Goal: Check status: Check status

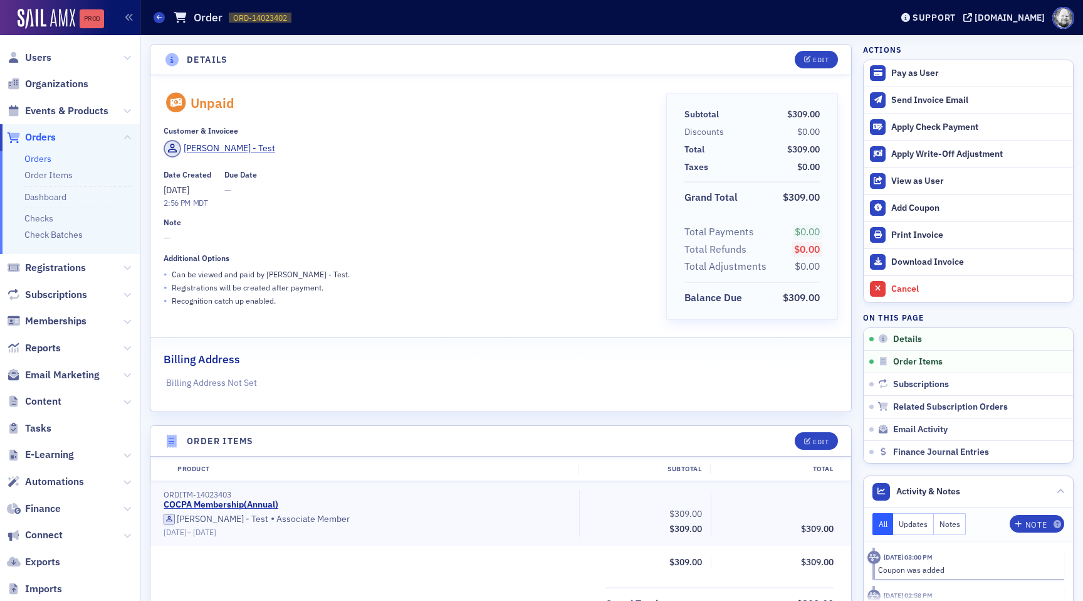
click at [93, 25] on link "Prod" at bounding box center [92, 18] width 24 height 19
click at [361, 167] on div "Unpaid Customer & Invoicee [PERSON_NAME] - Test Date Created [DATE] 2:56 PM MDT…" at bounding box center [406, 211] width 485 height 236
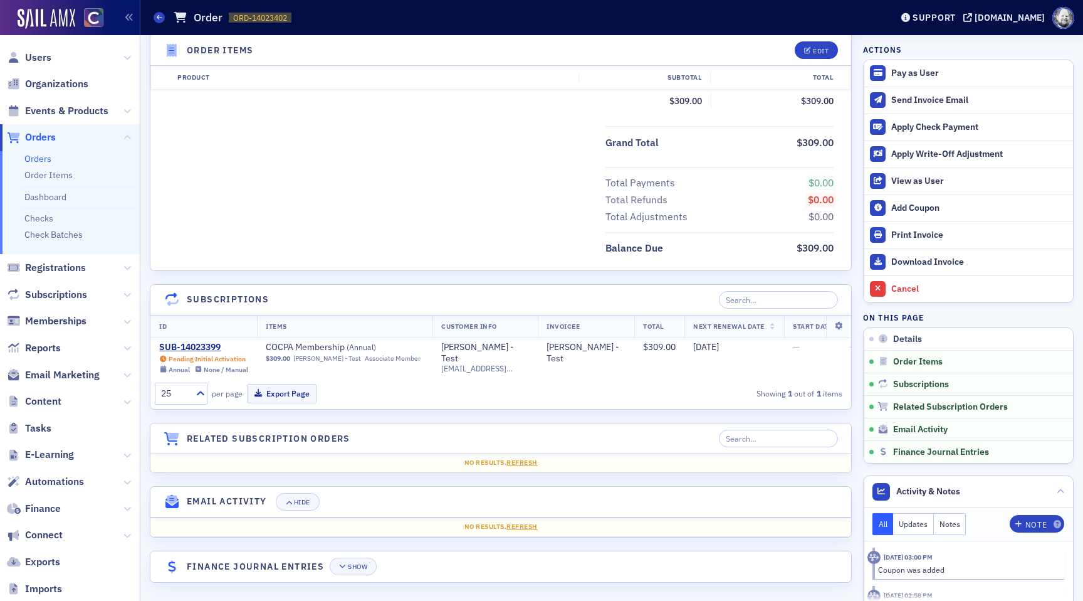
scroll to position [464, 0]
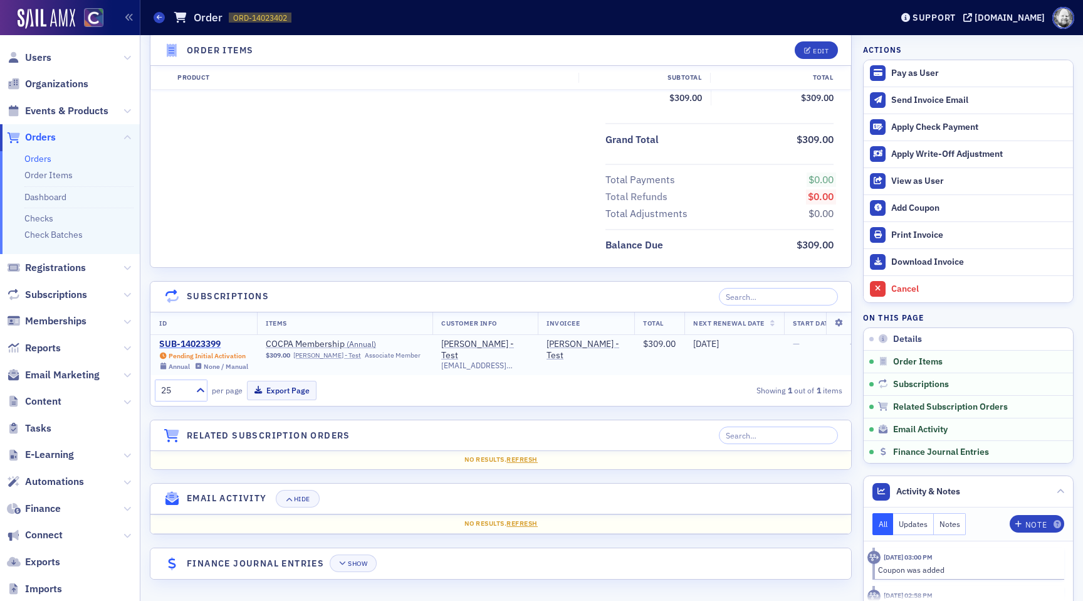
click at [186, 344] on div "SUB-14023399" at bounding box center [203, 343] width 89 height 11
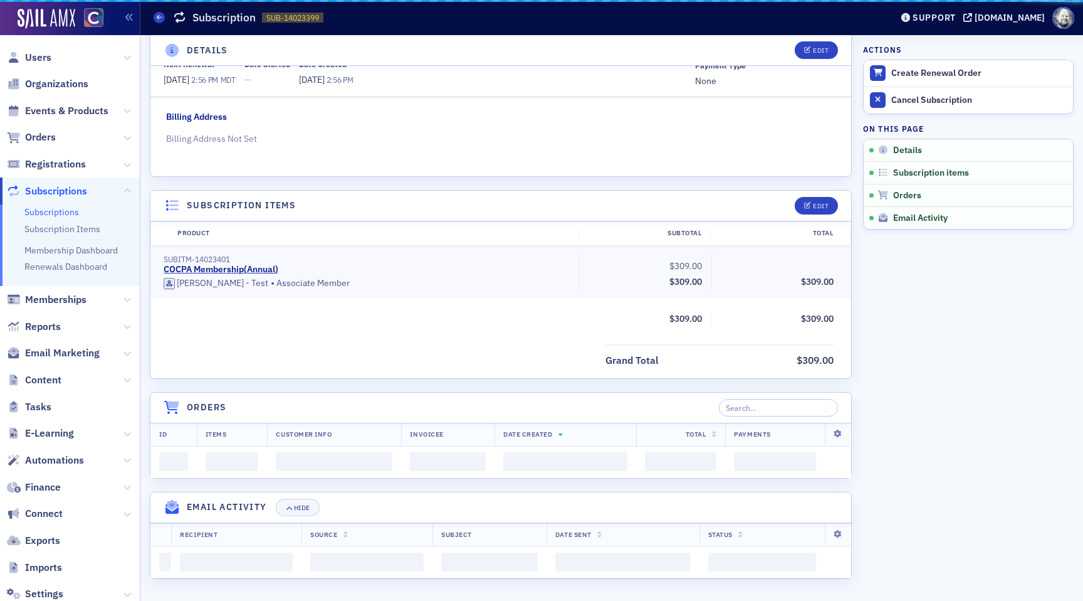
scroll to position [161, 0]
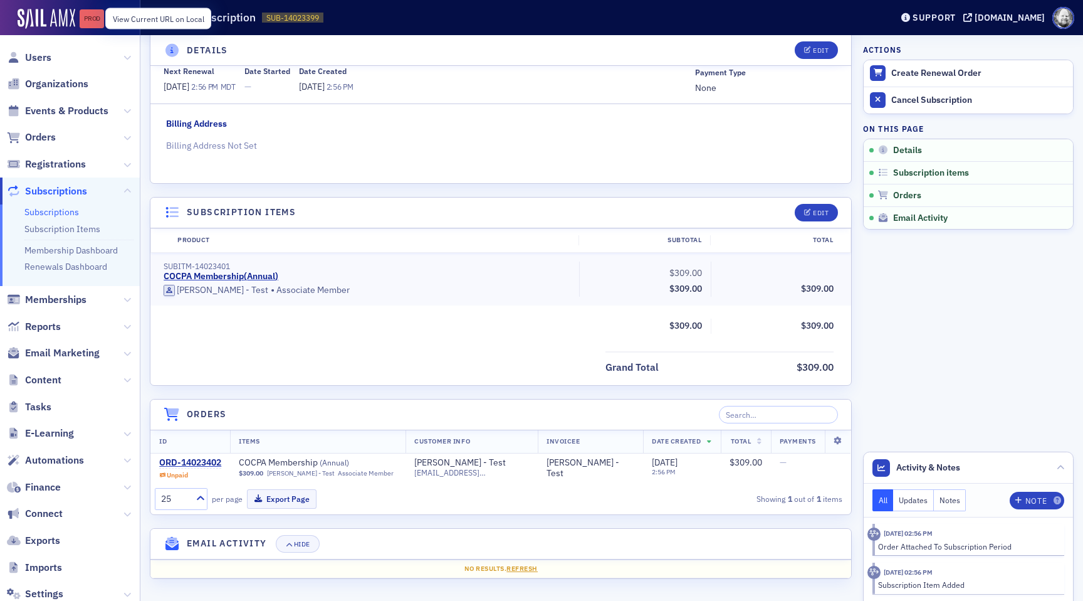
click at [97, 12] on link "Prod" at bounding box center [92, 18] width 24 height 19
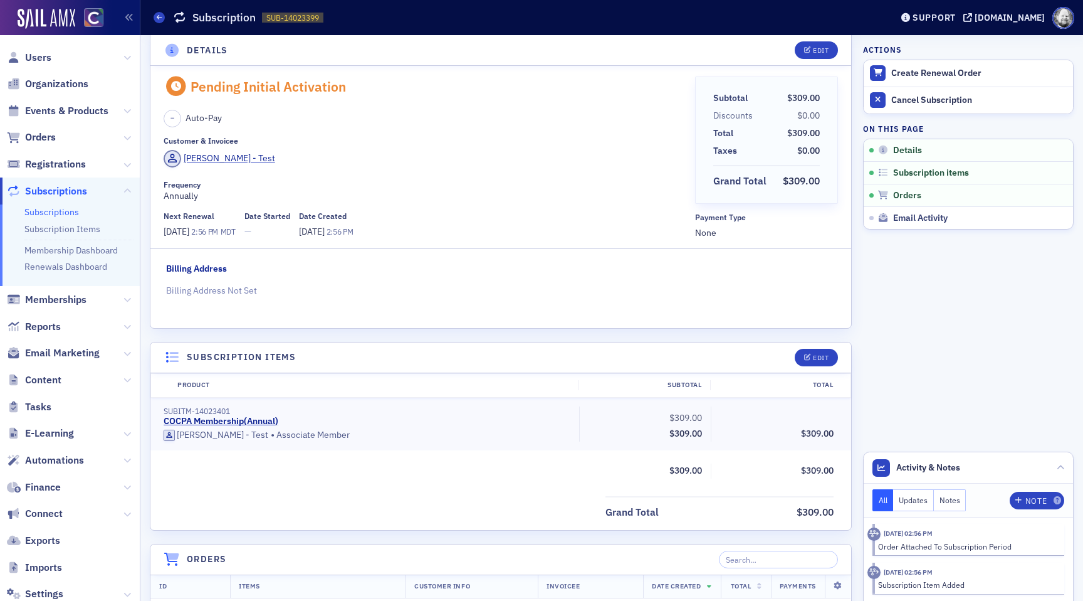
scroll to position [0, 0]
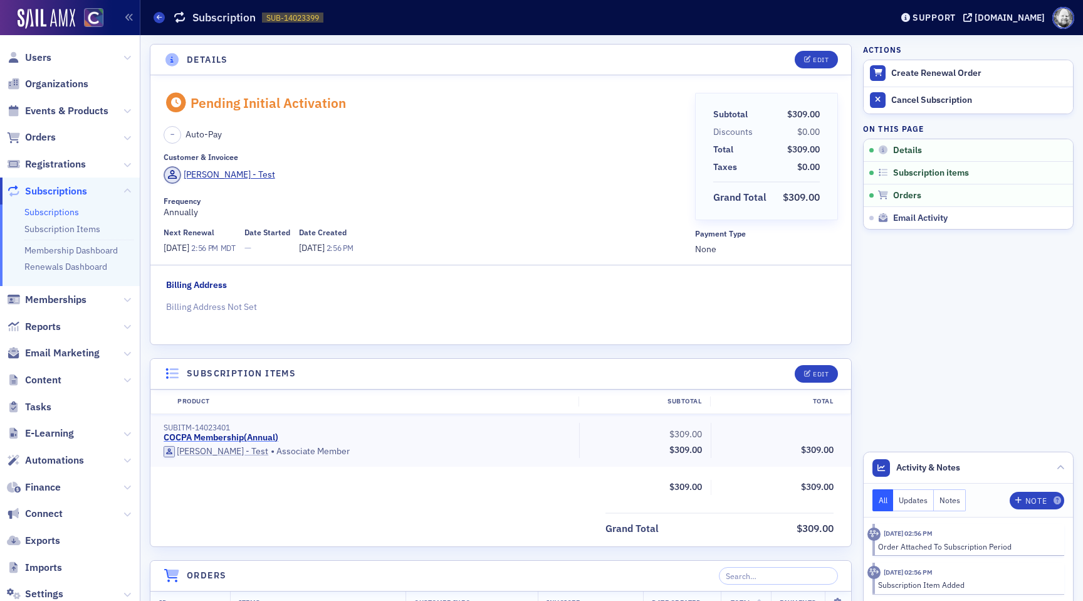
click at [219, 442] on link "COCPA Membership ( Annual )" at bounding box center [221, 437] width 115 height 11
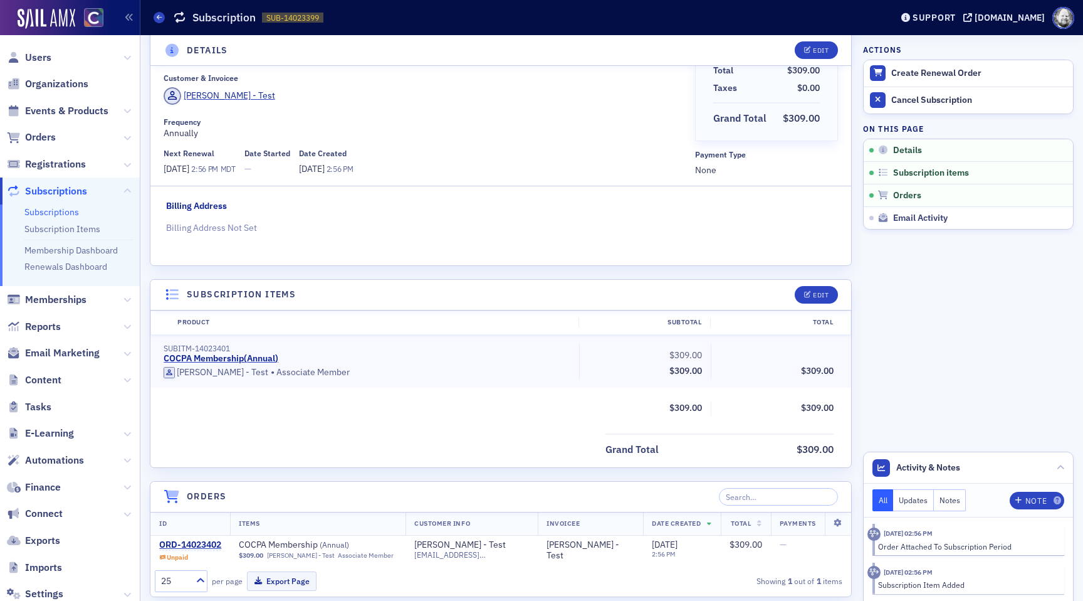
scroll to position [125, 0]
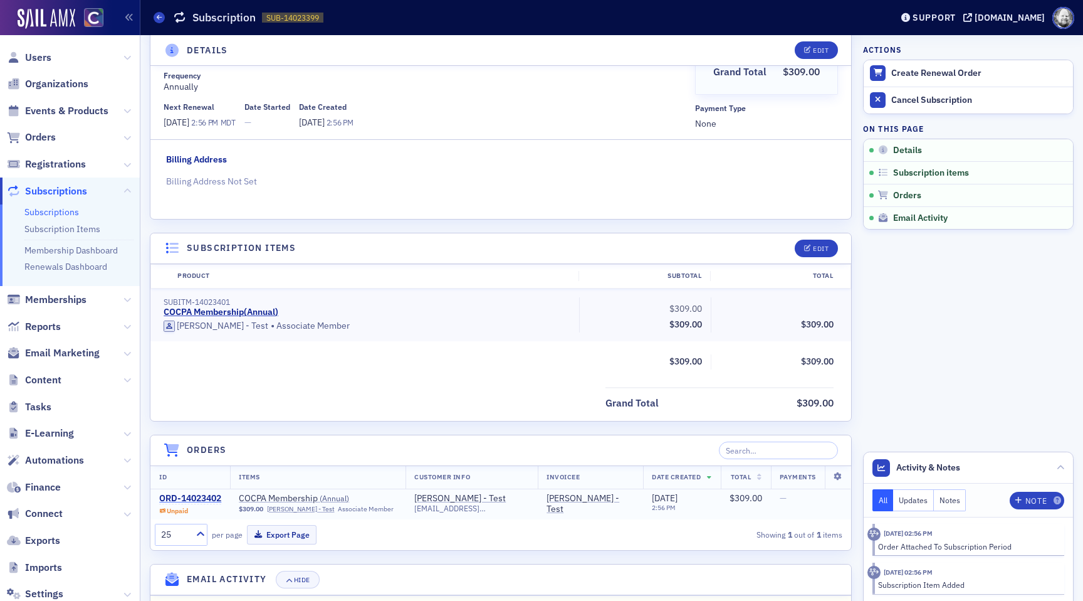
click at [198, 499] on div "ORD-14023402" at bounding box center [190, 498] width 62 height 11
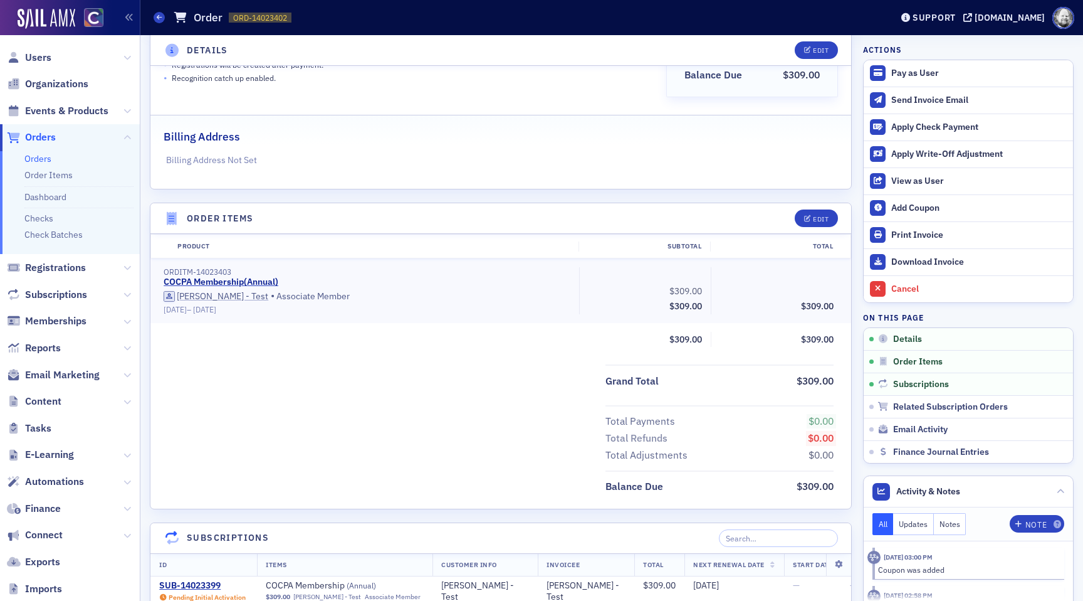
scroll to position [284, 0]
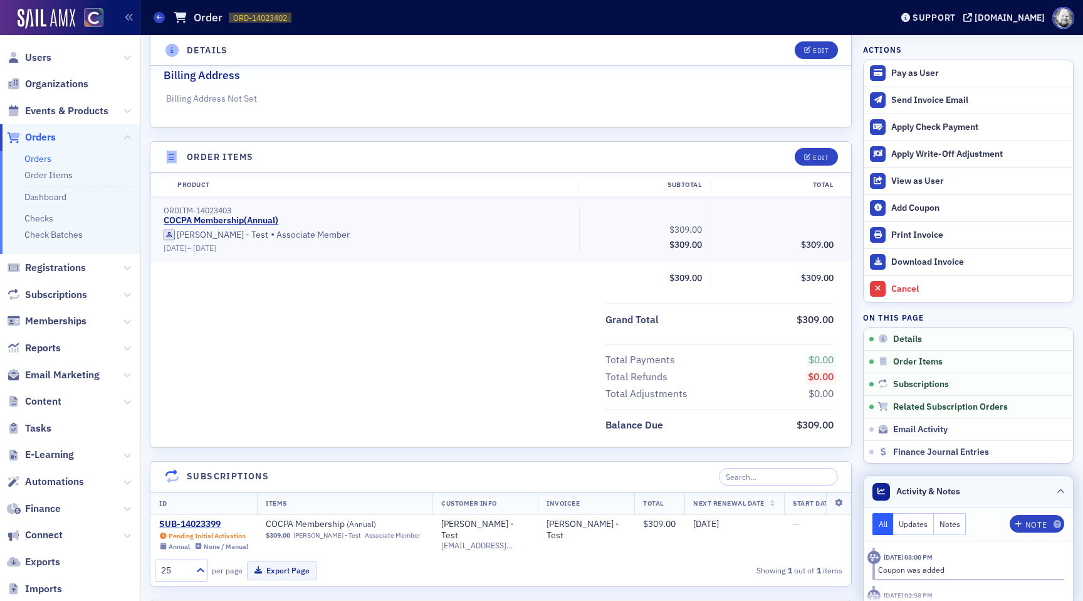
click at [1057, 488] on icon at bounding box center [1061, 492] width 8 height 8
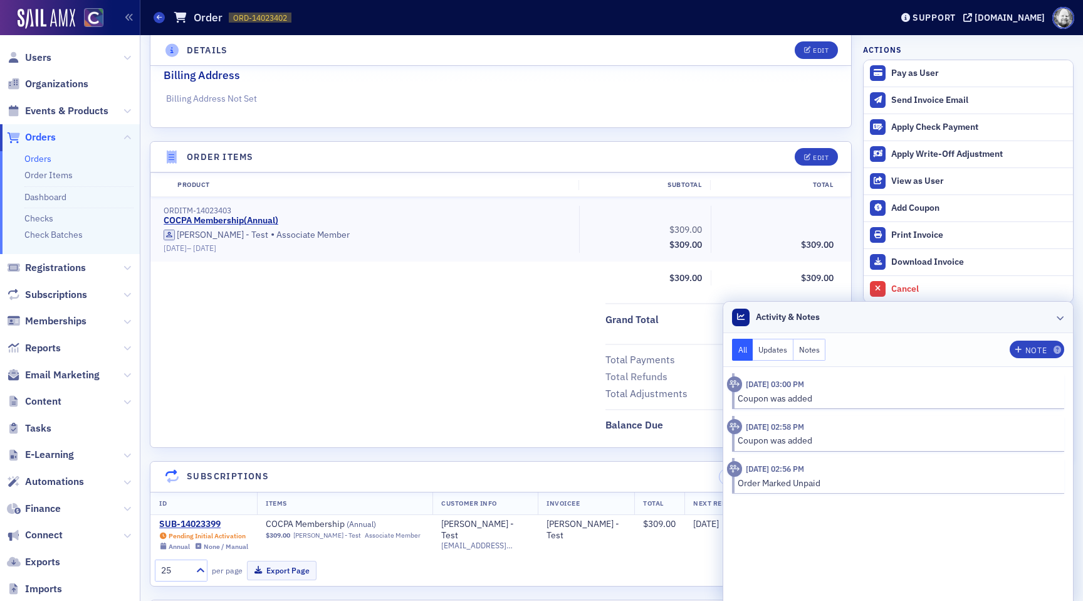
click at [1054, 313] on header "Activity & Notes" at bounding box center [898, 317] width 350 height 31
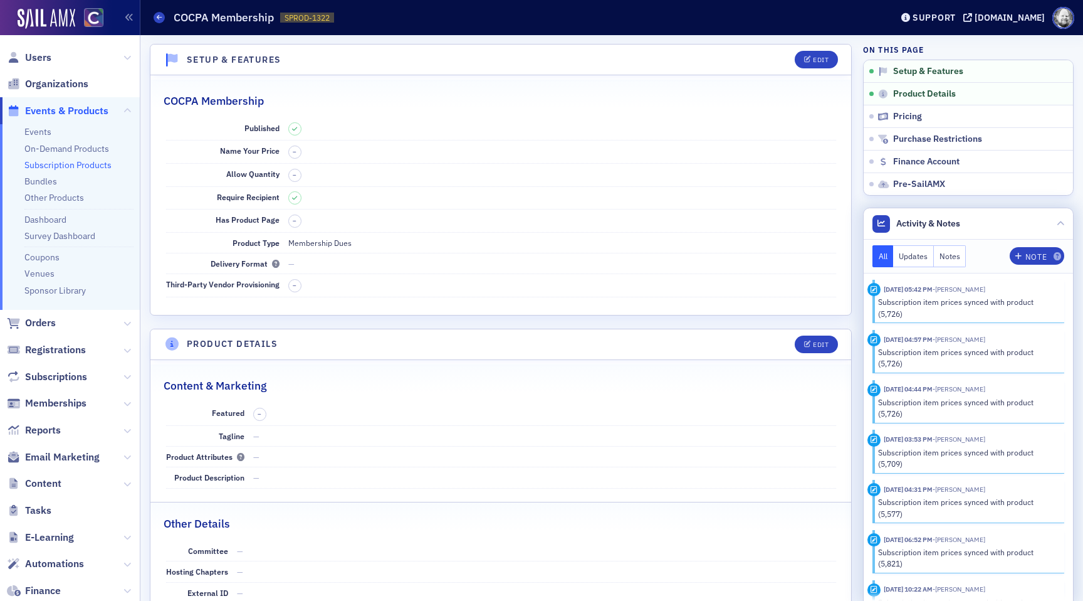
scroll to position [279, 0]
